Goal: Task Accomplishment & Management: Manage account settings

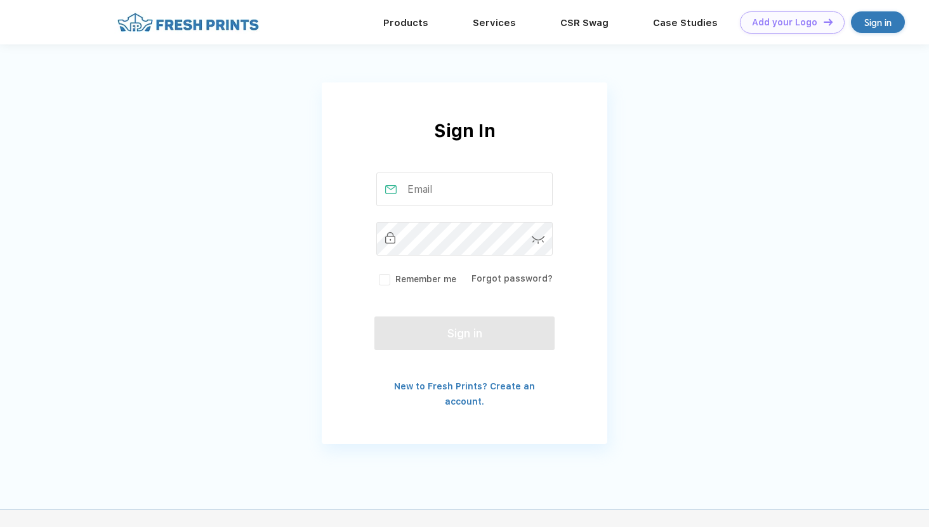
click at [477, 193] on input "text" at bounding box center [464, 190] width 177 height 34
click at [870, 28] on div "Sign in" at bounding box center [878, 22] width 27 height 15
paste input "[EMAIL_ADDRESS][DOMAIN_NAME]"
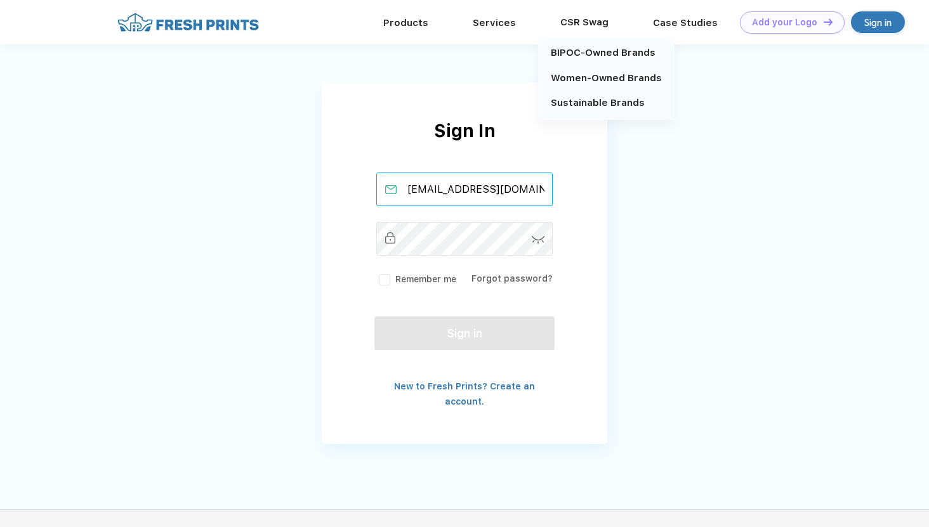
type input "[EMAIL_ADDRESS][DOMAIN_NAME]"
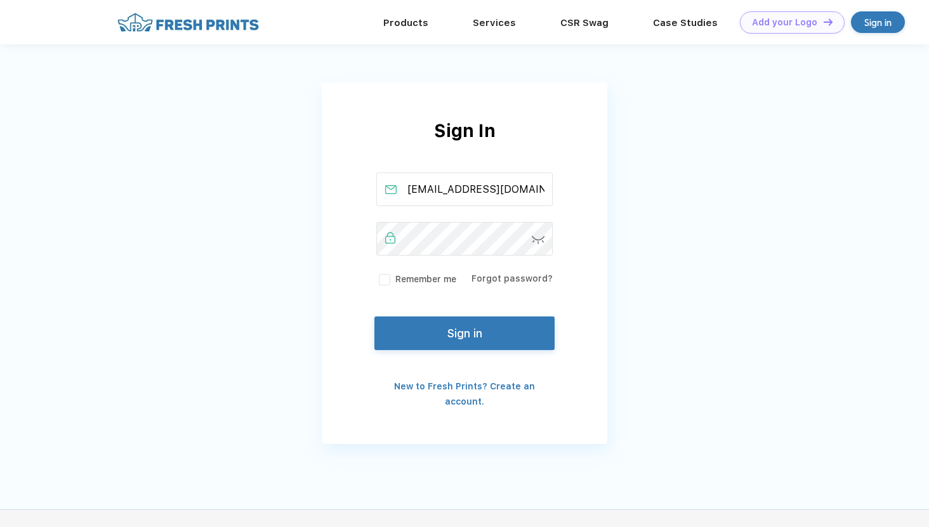
click at [423, 281] on label "Remember me" at bounding box center [416, 279] width 80 height 13
click at [0, 0] on input "Remember me" at bounding box center [0, 0] width 0 height 0
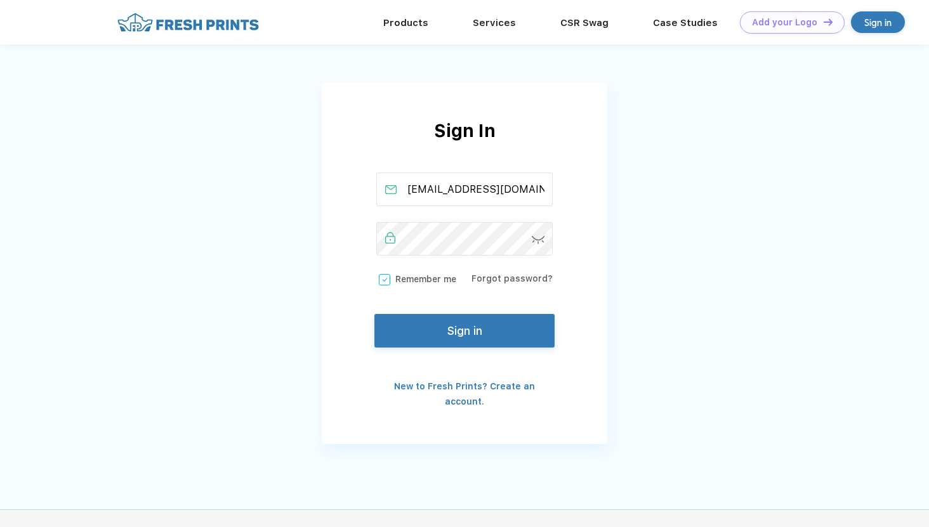
click at [425, 330] on button "Sign in" at bounding box center [465, 331] width 180 height 34
